Goal: Information Seeking & Learning: Learn about a topic

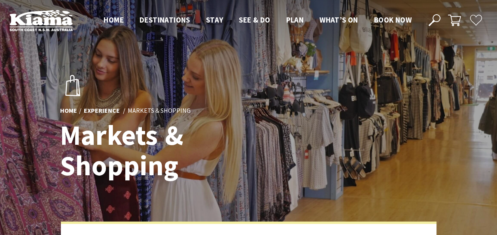
click at [301, 106] on span "Gerringong" at bounding box center [282, 113] width 104 height 15
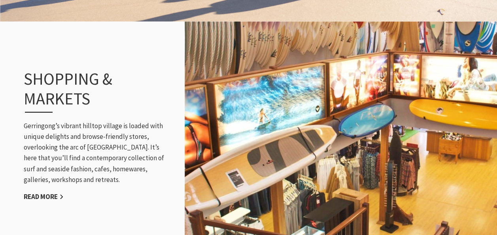
scroll to position [896, 0]
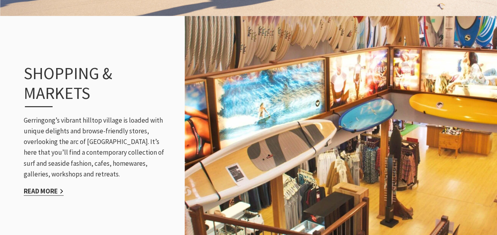
click at [52, 187] on link "Read More" at bounding box center [44, 191] width 40 height 9
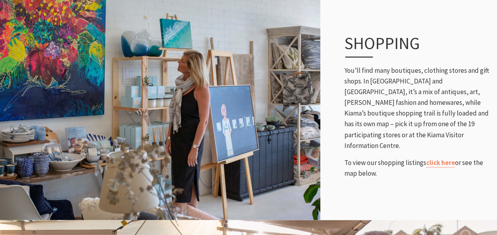
scroll to position [364, 0]
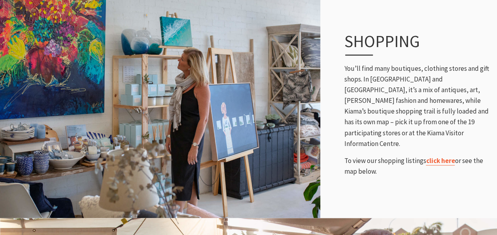
click at [443, 159] on link "click here" at bounding box center [440, 160] width 29 height 9
click at [442, 160] on p "To view our shopping listings click here or see the map below." at bounding box center [416, 165] width 145 height 21
click at [440, 156] on link "click here" at bounding box center [440, 160] width 29 height 9
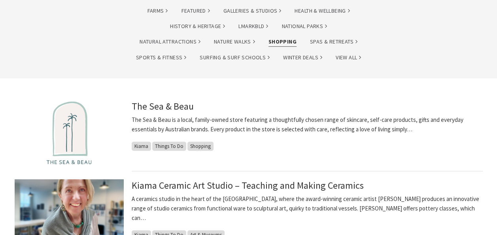
scroll to position [142, 0]
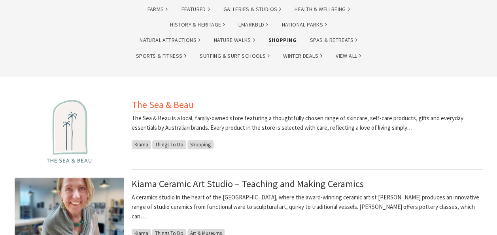
click at [153, 102] on link "The Sea & Beau" at bounding box center [163, 105] width 62 height 13
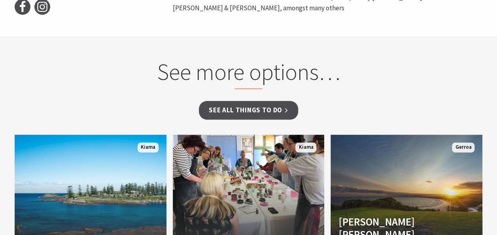
scroll to position [469, 0]
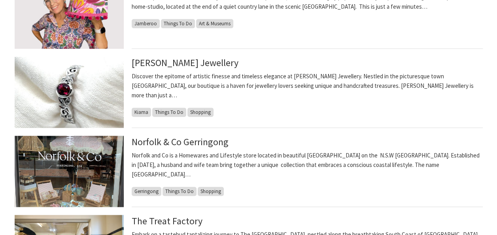
scroll to position [538, 0]
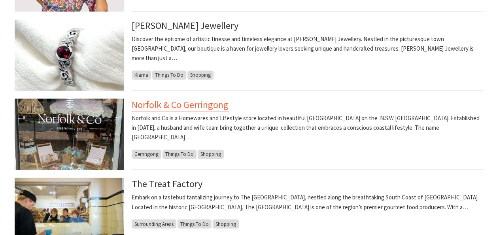
click at [156, 109] on link "Norfolk & Co Gerringong" at bounding box center [180, 105] width 97 height 13
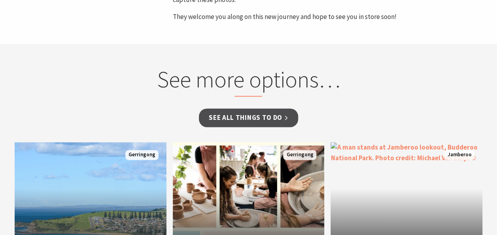
scroll to position [118, 0]
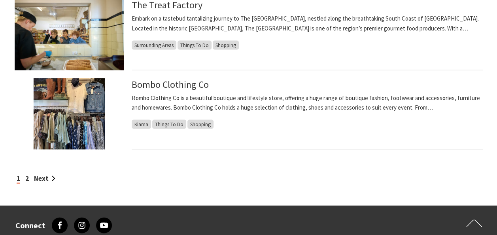
scroll to position [754, 0]
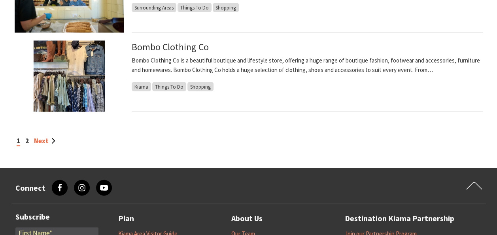
click at [43, 139] on link "Next" at bounding box center [44, 140] width 21 height 9
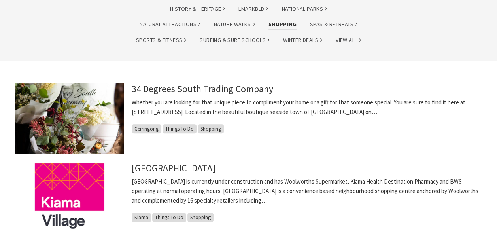
scroll to position [169, 0]
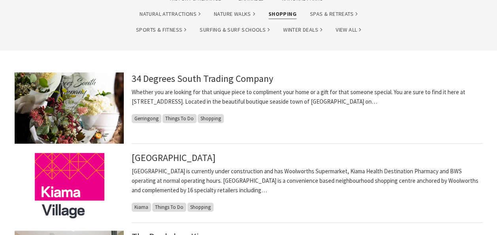
click at [69, 96] on img at bounding box center [69, 107] width 109 height 71
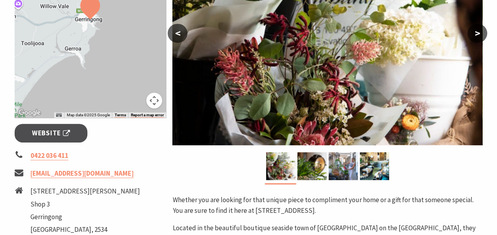
scroll to position [216, 0]
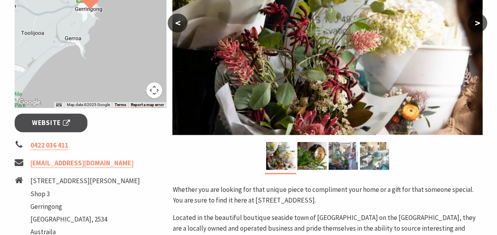
click at [367, 162] on img at bounding box center [374, 156] width 29 height 28
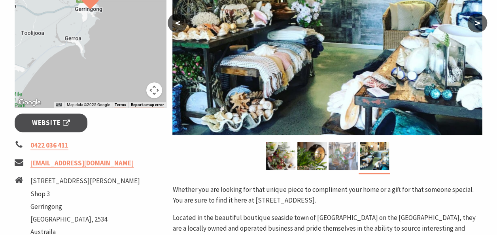
click at [340, 148] on img at bounding box center [343, 156] width 29 height 28
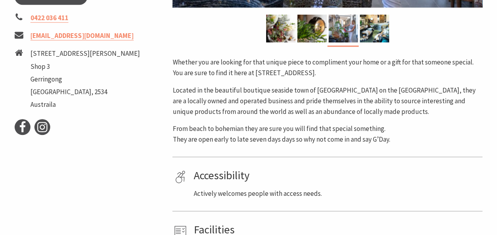
scroll to position [345, 0]
